Goal: Task Accomplishment & Management: Manage account settings

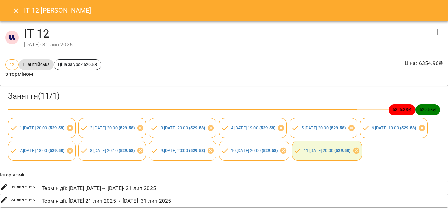
scroll to position [1, 0]
click at [438, 28] on icon "button" at bounding box center [437, 32] width 8 height 8
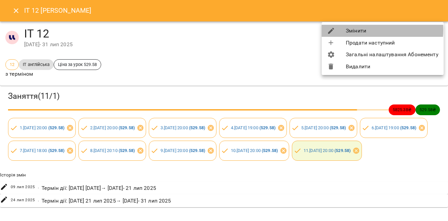
click at [364, 30] on li "Змінити" at bounding box center [383, 31] width 122 height 12
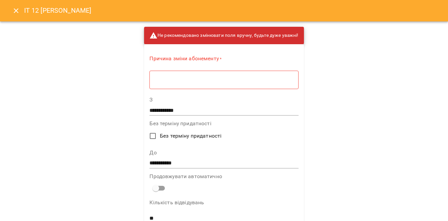
click at [166, 165] on input "**********" at bounding box center [223, 163] width 149 height 11
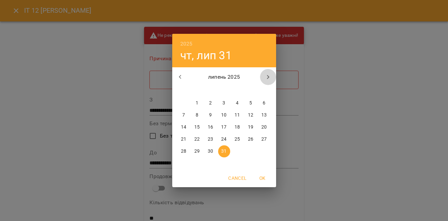
click at [267, 76] on icon "button" at bounding box center [268, 77] width 8 height 8
click at [242, 129] on span "15" at bounding box center [238, 127] width 12 height 7
type input "**********"
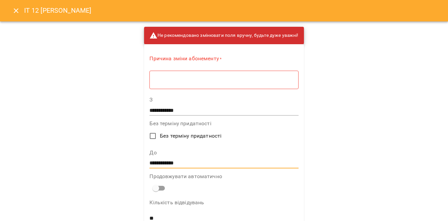
scroll to position [5, 0]
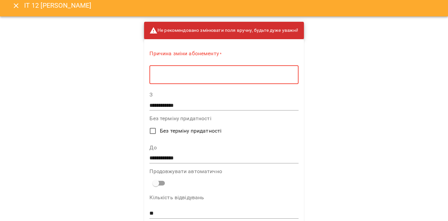
click at [231, 72] on textarea at bounding box center [223, 75] width 139 height 6
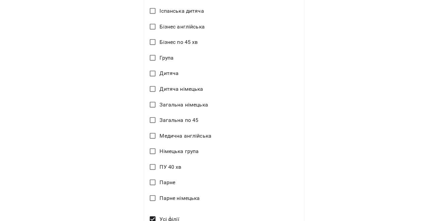
scroll to position [454, 0]
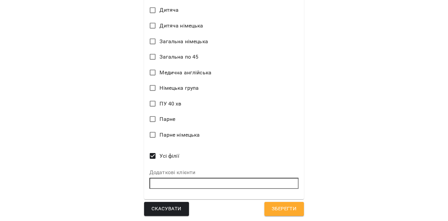
type textarea "**********"
click at [289, 206] on span "Зберегти" at bounding box center [284, 209] width 25 height 9
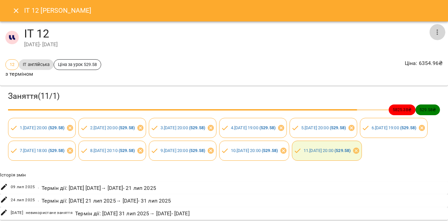
click at [433, 36] on button "button" at bounding box center [437, 32] width 16 height 16
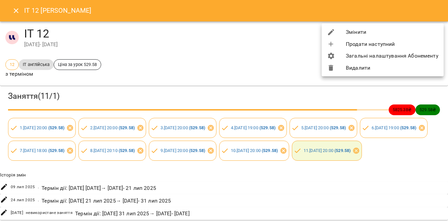
click at [241, 62] on div at bounding box center [224, 110] width 448 height 221
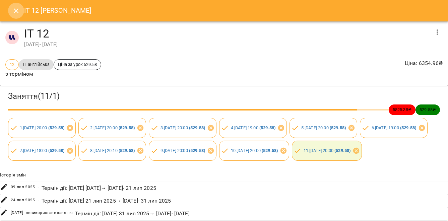
click at [10, 9] on button "Close" at bounding box center [16, 11] width 16 height 16
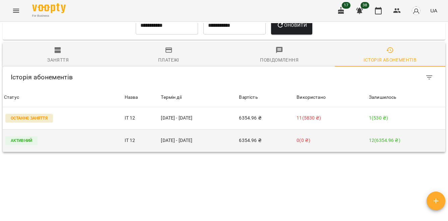
scroll to position [0, 0]
